Goal: Complete application form: Complete application form

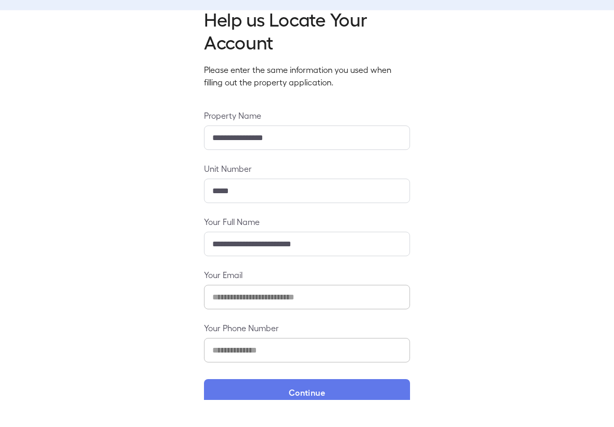
scroll to position [44, 0]
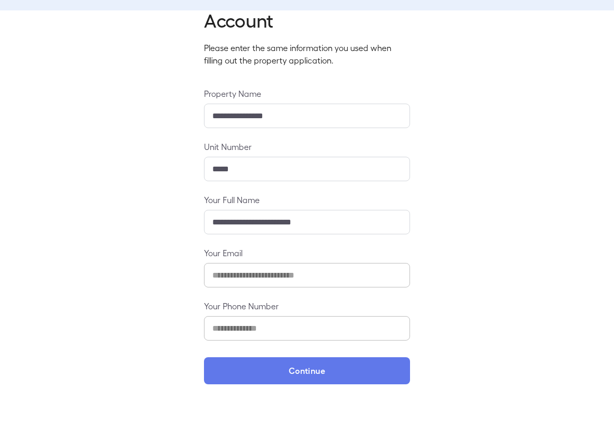
click at [318, 384] on button "Continue" at bounding box center [307, 397] width 206 height 27
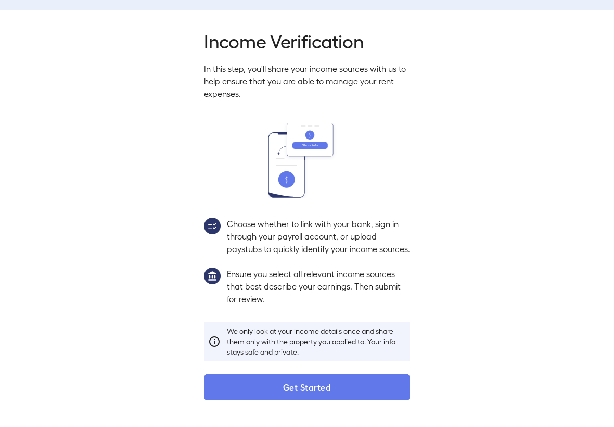
scroll to position [29, 0]
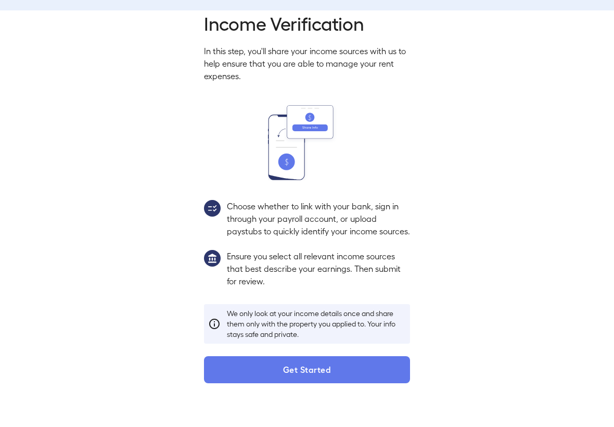
click at [360, 383] on button "Get Started" at bounding box center [307, 396] width 206 height 27
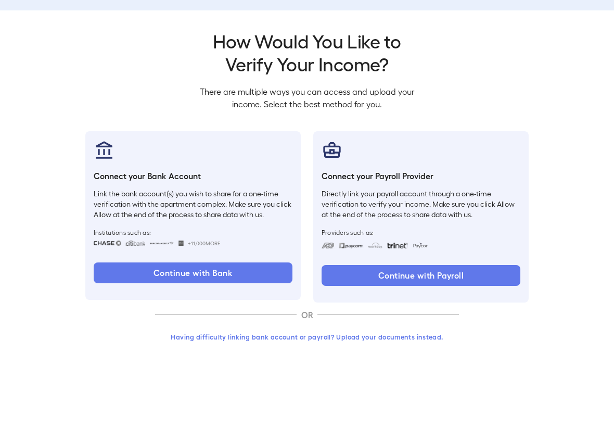
click at [229, 290] on button "Continue with Bank" at bounding box center [193, 300] width 199 height 21
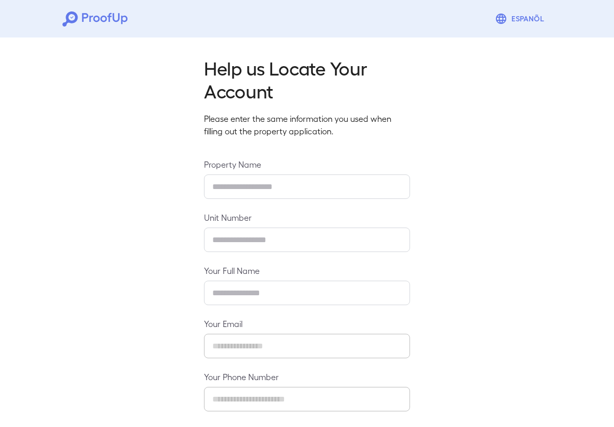
type input "**********"
type input "*****"
type input "**********"
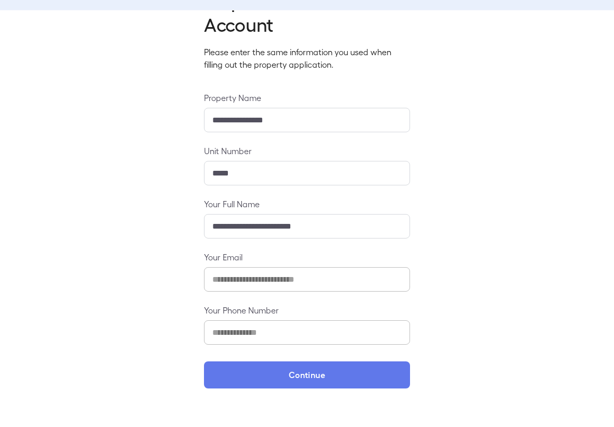
scroll to position [42, 0]
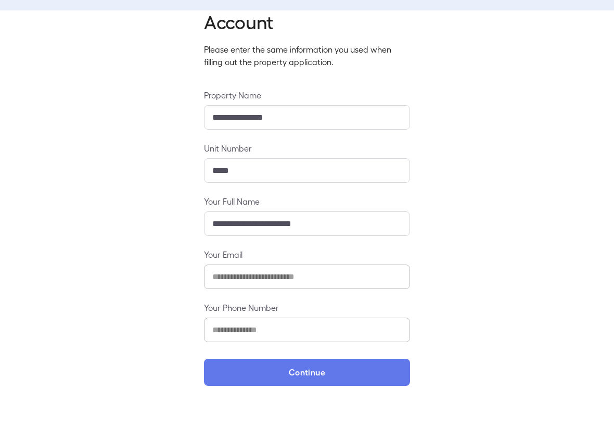
click at [262, 386] on button "Continue" at bounding box center [307, 399] width 206 height 27
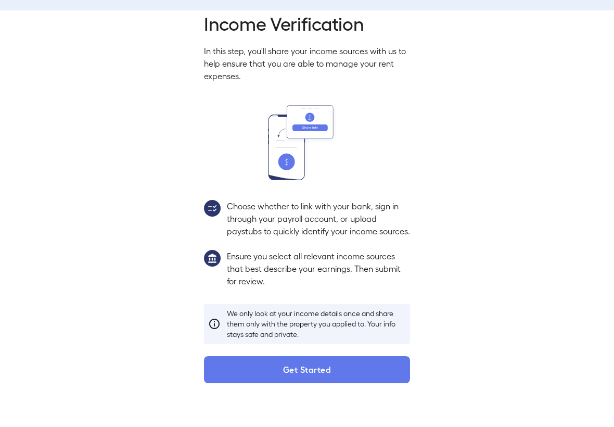
click at [280, 383] on button "Get Started" at bounding box center [307, 396] width 206 height 27
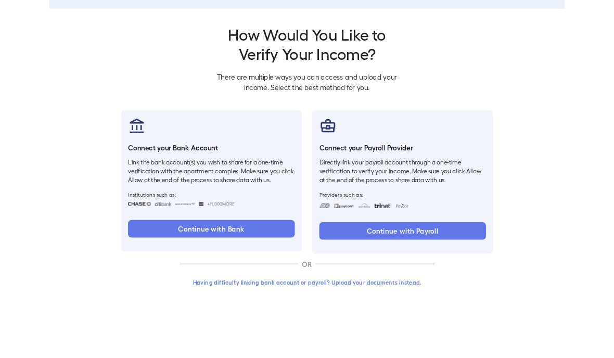
scroll to position [27, 0]
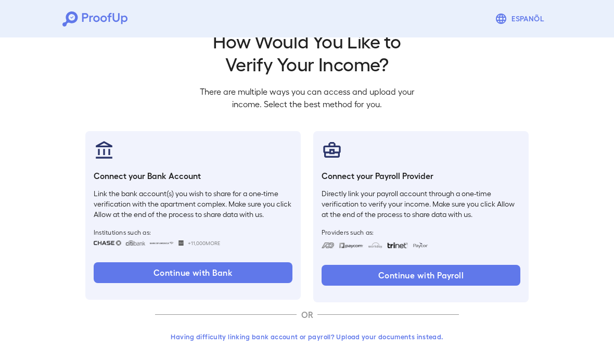
click at [261, 277] on button "Continue with Bank" at bounding box center [193, 272] width 199 height 21
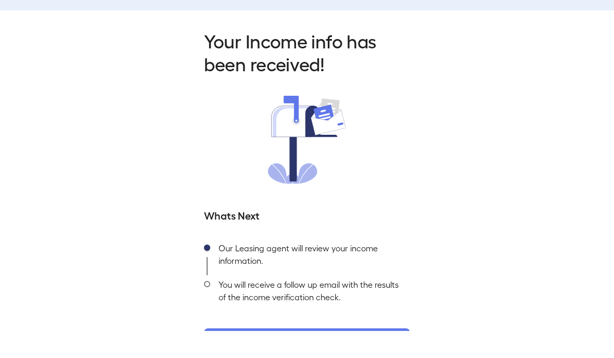
scroll to position [27, 0]
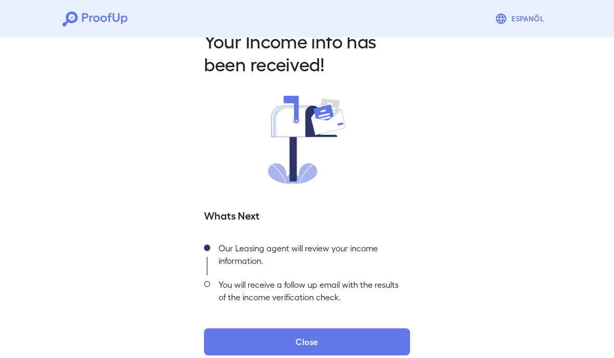
click at [273, 337] on button "Close" at bounding box center [307, 342] width 206 height 27
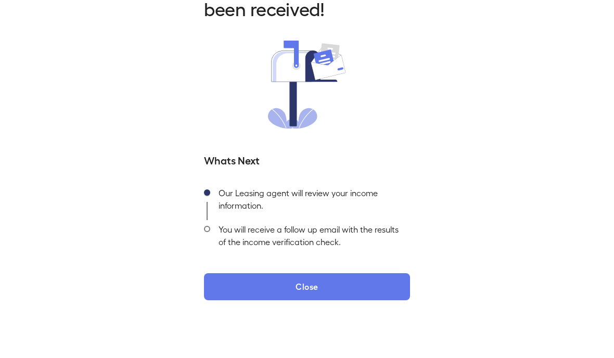
scroll to position [40, 0]
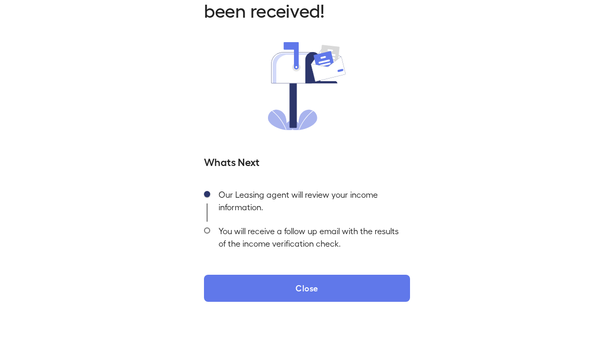
click at [272, 316] on button "Close" at bounding box center [307, 329] width 206 height 27
